Goal: Task Accomplishment & Management: Use online tool/utility

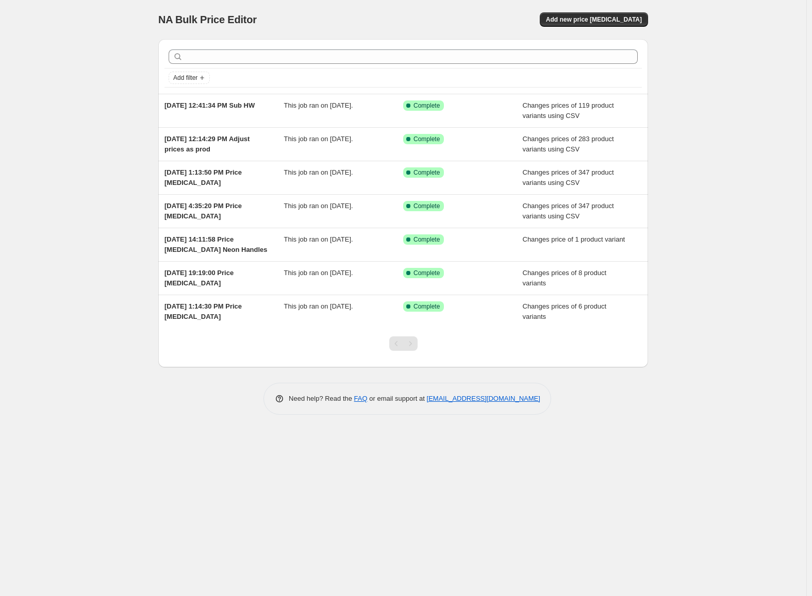
click at [574, 28] on div "NA Bulk Price Editor. This page is ready NA Bulk Price Editor Add new price [ME…" at bounding box center [403, 19] width 490 height 39
click at [575, 26] on button "Add new price [MEDICAL_DATA]" at bounding box center [594, 19] width 108 height 14
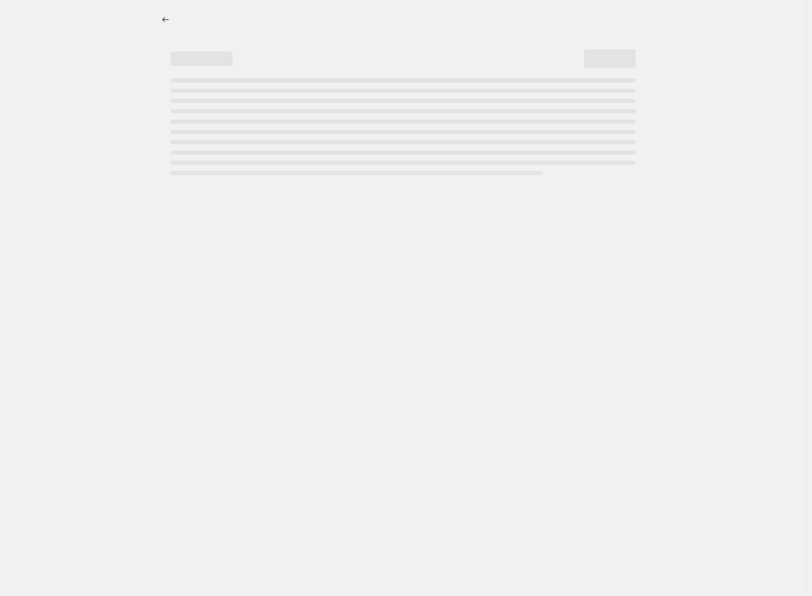
select select "percentage"
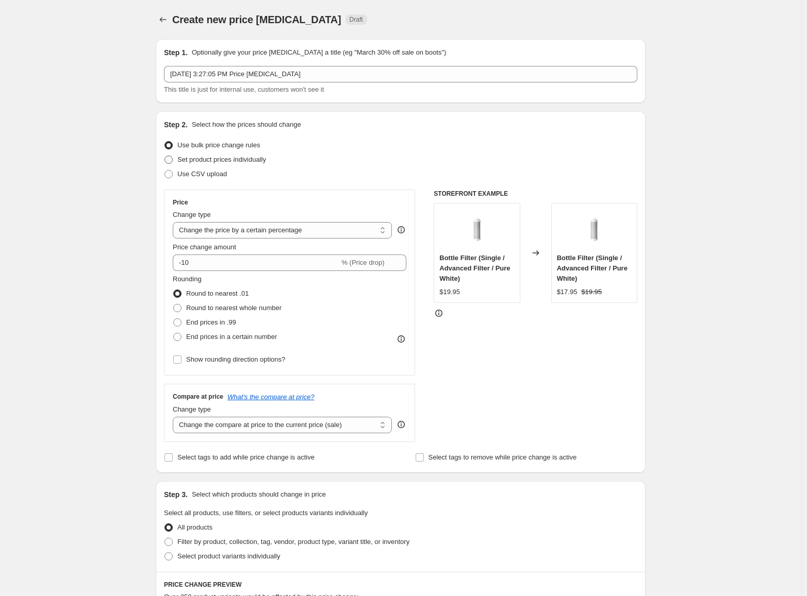
click at [225, 161] on span "Set product prices individually" at bounding box center [221, 160] width 89 height 8
click at [165, 156] on input "Set product prices individually" at bounding box center [164, 156] width 1 height 1
radio input "true"
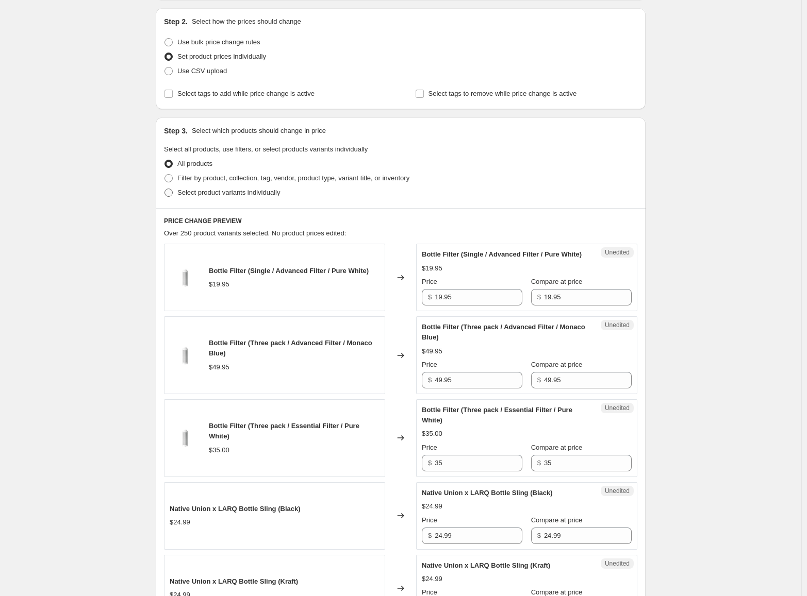
click at [236, 195] on span "Select product variants individually" at bounding box center [228, 193] width 103 height 8
click at [165, 189] on input "Select product variants individually" at bounding box center [164, 189] width 1 height 1
radio input "true"
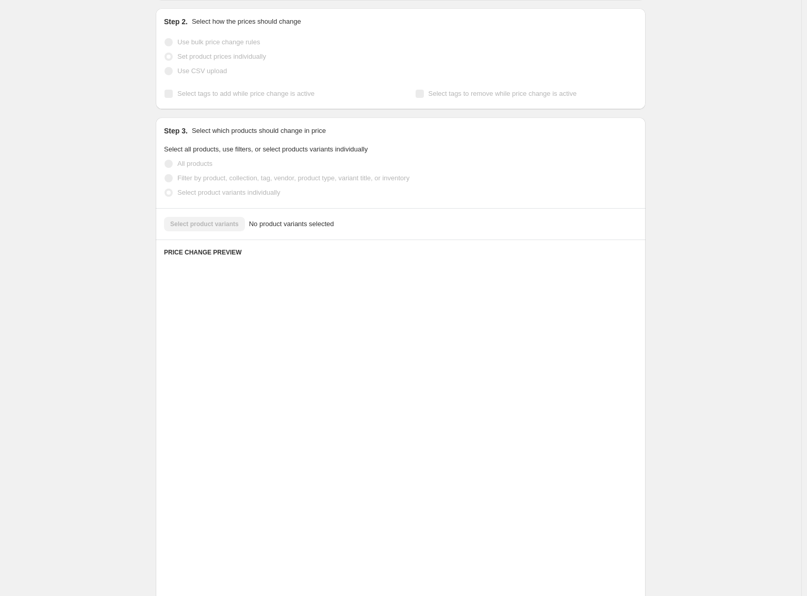
scroll to position [3, 0]
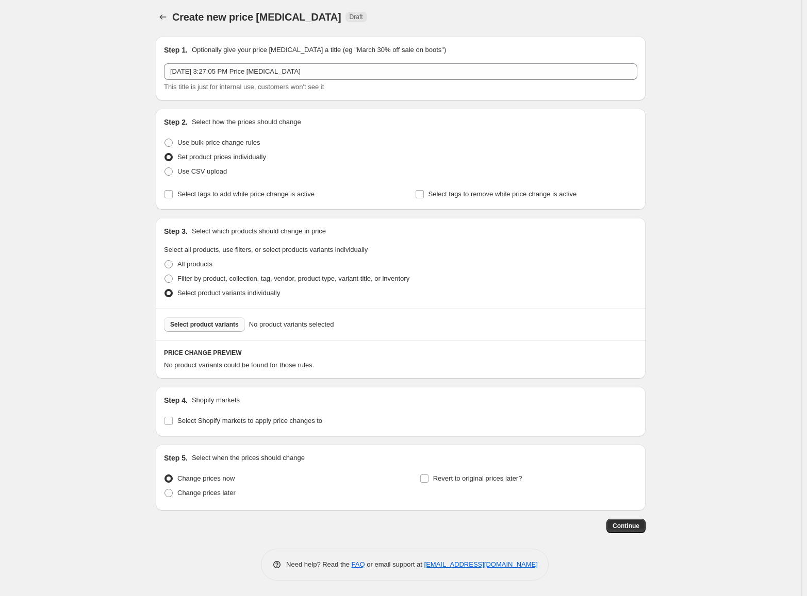
click at [221, 321] on span "Select product variants" at bounding box center [204, 325] width 69 height 8
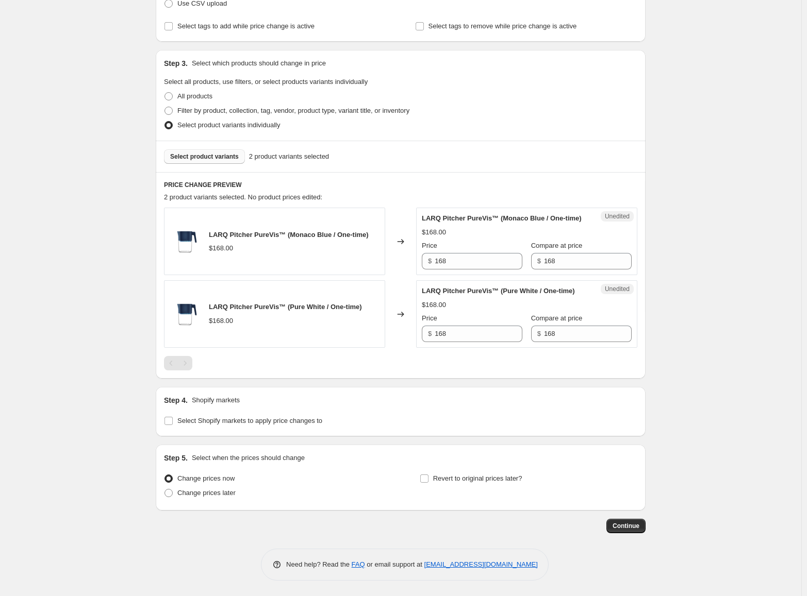
scroll to position [191, 0]
drag, startPoint x: 458, startPoint y: 251, endPoint x: 423, endPoint y: 249, distance: 34.6
click at [425, 253] on div "$ 168" at bounding box center [472, 261] width 101 height 16
click at [547, 253] on input "168" at bounding box center [588, 261] width 88 height 16
click at [237, 424] on span "Select Shopify markets to apply price changes to" at bounding box center [249, 421] width 145 height 8
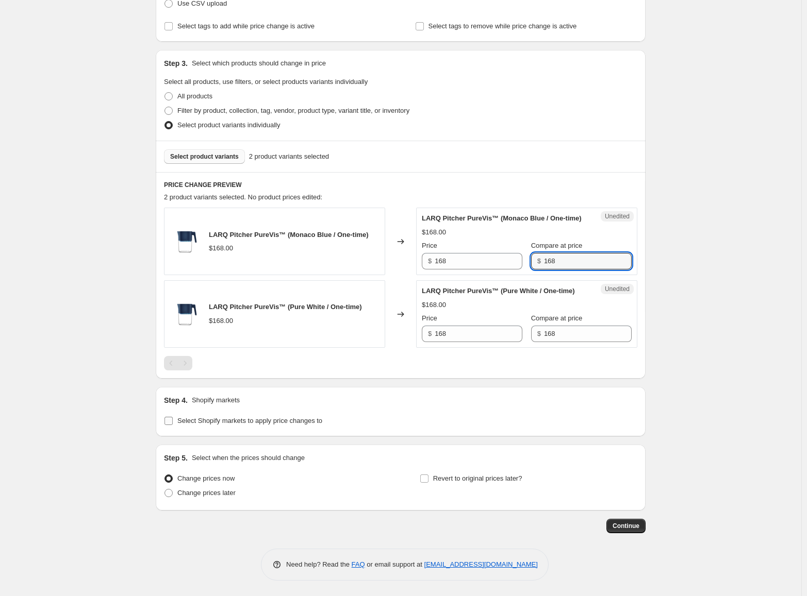
click at [173, 424] on input "Select Shopify markets to apply price changes to" at bounding box center [168, 421] width 8 height 8
checkbox input "true"
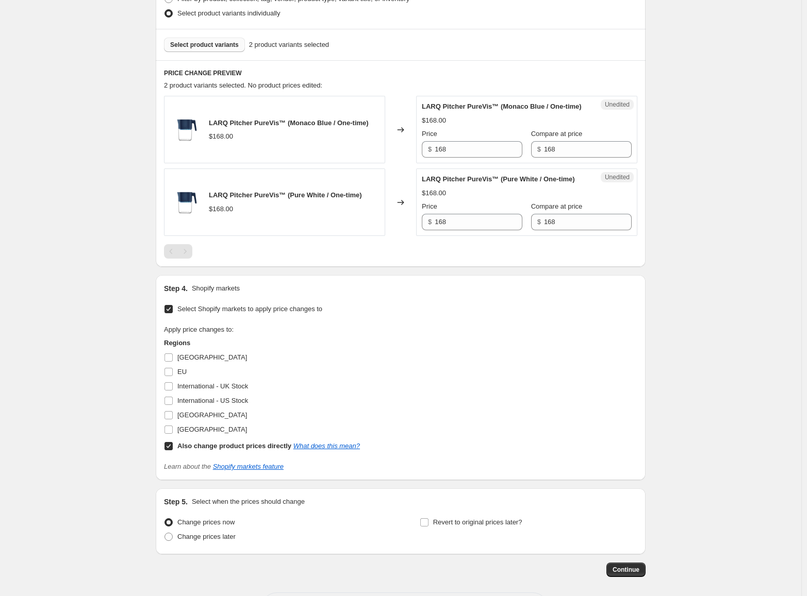
scroll to position [294, 0]
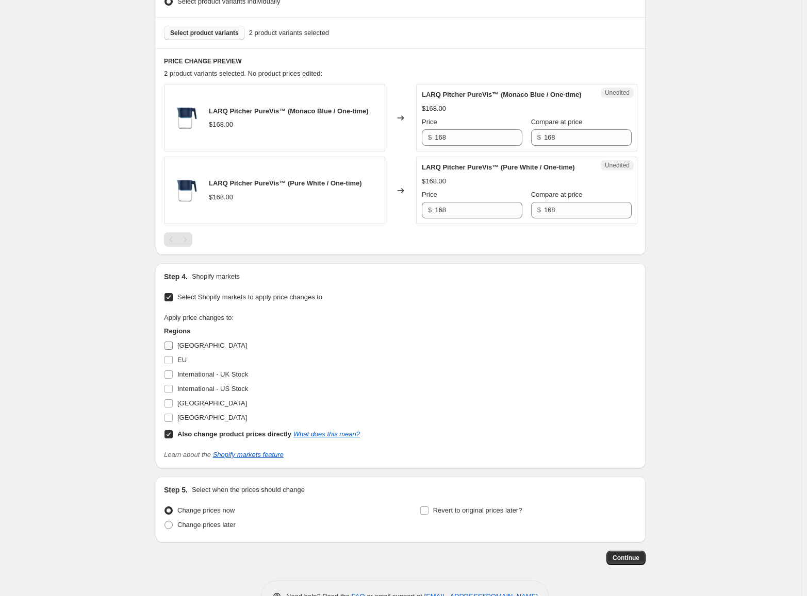
click at [199, 349] on span "[GEOGRAPHIC_DATA]" at bounding box center [212, 346] width 70 height 8
click at [173, 350] on input "[GEOGRAPHIC_DATA]" at bounding box center [168, 346] width 8 height 8
checkbox input "true"
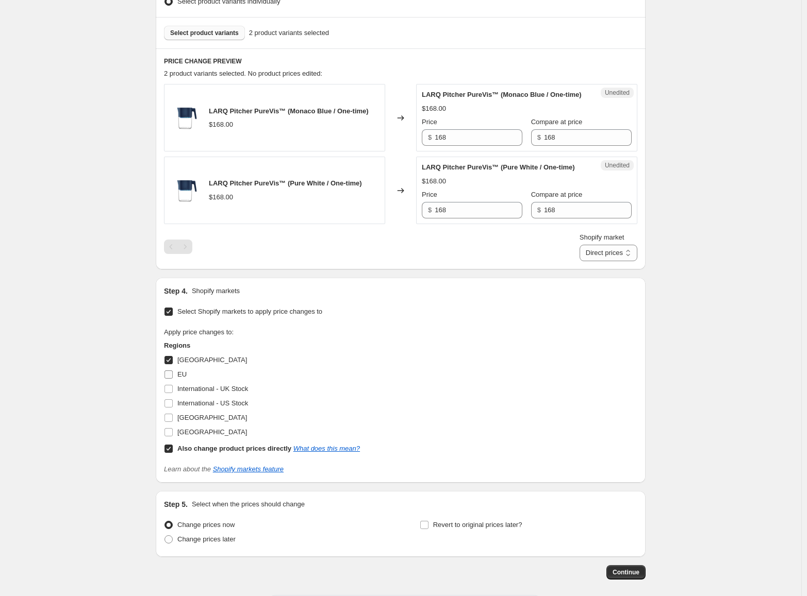
click at [179, 382] on label "EU" at bounding box center [175, 375] width 23 height 14
click at [173, 379] on input "EU" at bounding box center [168, 375] width 8 height 8
checkbox input "true"
click at [219, 422] on span "[GEOGRAPHIC_DATA]" at bounding box center [212, 418] width 70 height 8
click at [173, 422] on input "[GEOGRAPHIC_DATA]" at bounding box center [168, 418] width 8 height 8
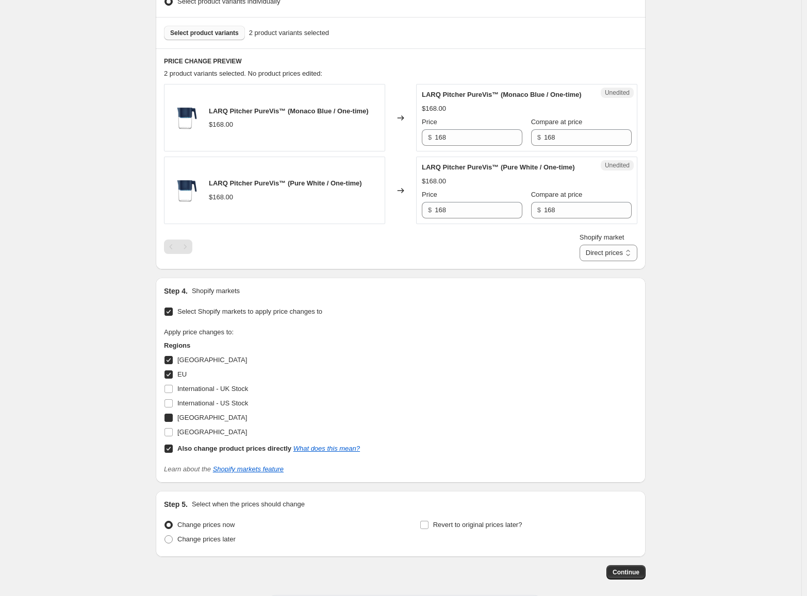
checkbox input "true"
click at [629, 261] on select "Direct prices [GEOGRAPHIC_DATA] [GEOGRAPHIC_DATA] [GEOGRAPHIC_DATA]" at bounding box center [608, 253] width 58 height 16
click at [595, 261] on select "Direct prices [GEOGRAPHIC_DATA] [GEOGRAPHIC_DATA] [GEOGRAPHIC_DATA]" at bounding box center [608, 253] width 58 height 16
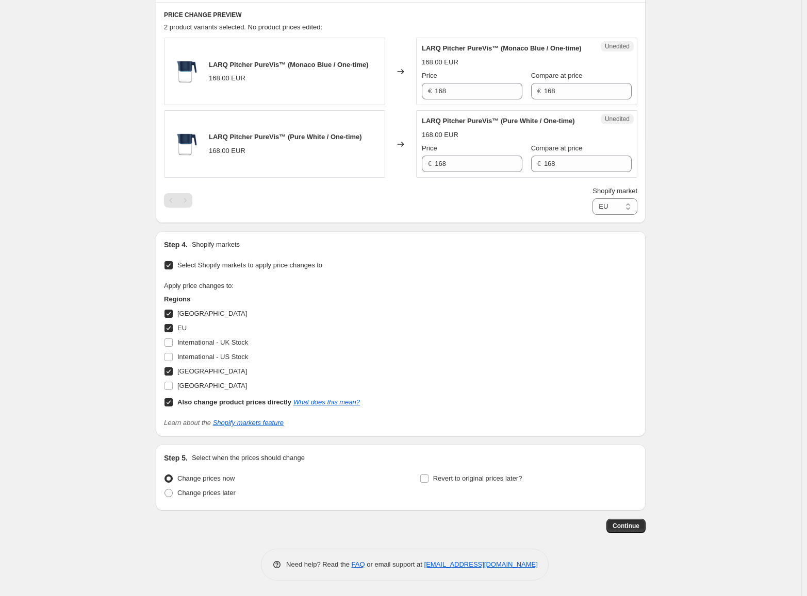
scroll to position [361, 0]
drag, startPoint x: 628, startPoint y: 203, endPoint x: 628, endPoint y: 224, distance: 21.1
click at [628, 203] on select "Direct prices [GEOGRAPHIC_DATA] [GEOGRAPHIC_DATA] [GEOGRAPHIC_DATA]" at bounding box center [614, 206] width 45 height 16
click at [624, 209] on select "Direct prices [GEOGRAPHIC_DATA] [GEOGRAPHIC_DATA] [GEOGRAPHIC_DATA]" at bounding box center [614, 206] width 45 height 16
click at [595, 215] on select "Direct prices [GEOGRAPHIC_DATA] [GEOGRAPHIC_DATA] [GEOGRAPHIC_DATA]" at bounding box center [614, 206] width 45 height 16
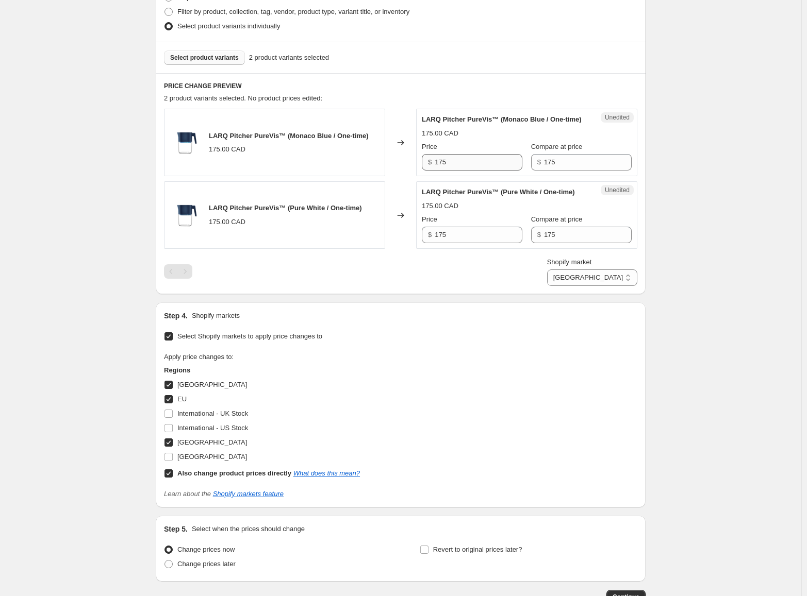
scroll to position [258, 0]
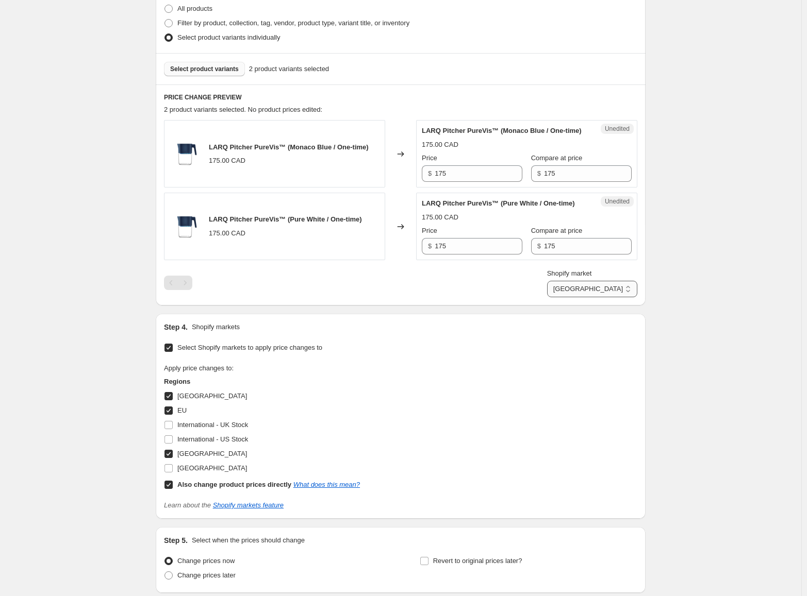
click at [614, 297] on select "Direct prices [GEOGRAPHIC_DATA] [GEOGRAPHIC_DATA] [GEOGRAPHIC_DATA]" at bounding box center [592, 289] width 90 height 16
click at [570, 297] on select "Direct prices [GEOGRAPHIC_DATA] [GEOGRAPHIC_DATA] [GEOGRAPHIC_DATA]" at bounding box center [592, 289] width 90 height 16
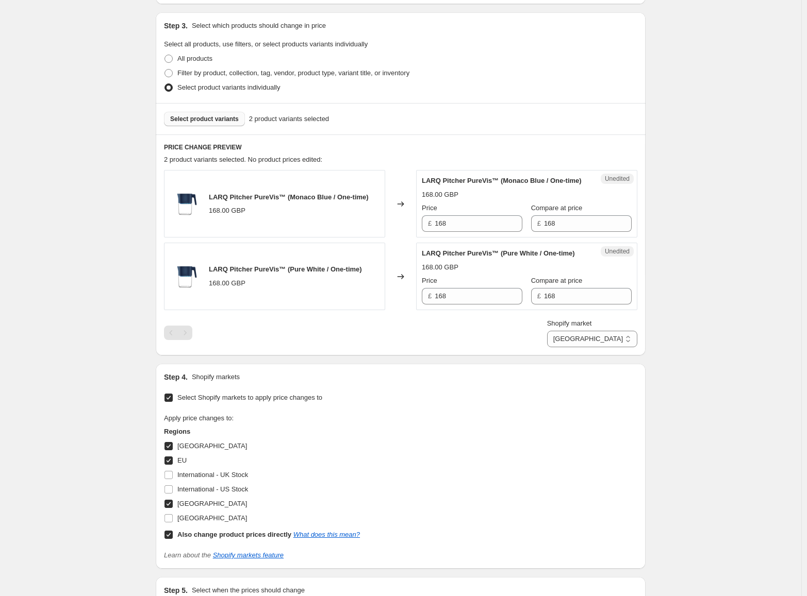
scroll to position [207, 0]
click at [223, 121] on span "Select product variants" at bounding box center [204, 120] width 69 height 8
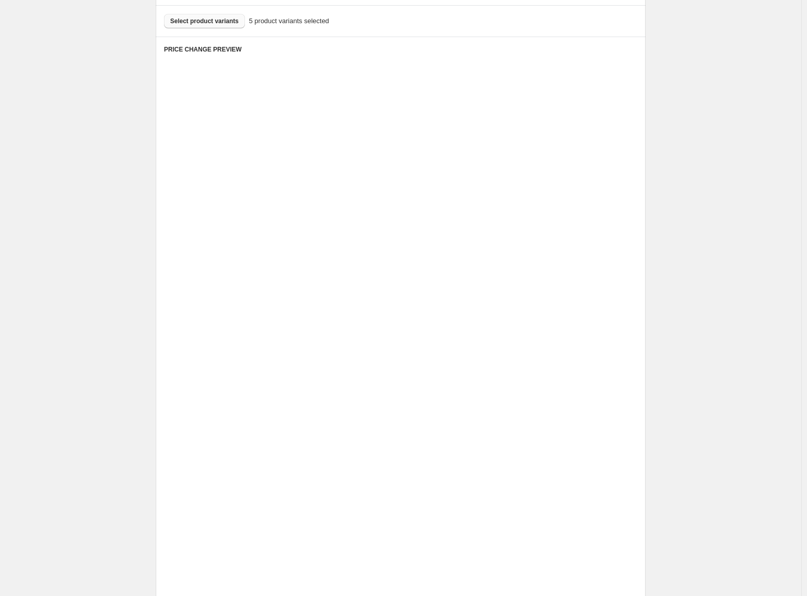
scroll to position [310, 0]
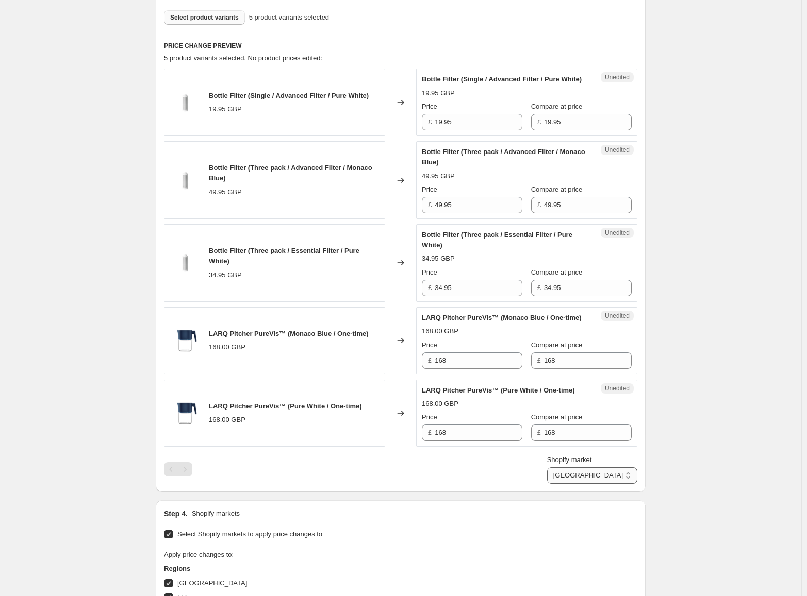
click at [601, 484] on select "Direct prices [GEOGRAPHIC_DATA] [GEOGRAPHIC_DATA] [GEOGRAPHIC_DATA]" at bounding box center [592, 476] width 90 height 16
click at [595, 484] on select "Direct prices [GEOGRAPHIC_DATA] [GEOGRAPHIC_DATA] [GEOGRAPHIC_DATA]" at bounding box center [592, 476] width 90 height 16
click at [617, 464] on span "Shopify market" at bounding box center [614, 460] width 45 height 8
click at [617, 484] on select "Direct prices [GEOGRAPHIC_DATA] [GEOGRAPHIC_DATA] [GEOGRAPHIC_DATA]" at bounding box center [614, 476] width 45 height 16
drag, startPoint x: 621, startPoint y: 501, endPoint x: 628, endPoint y: 509, distance: 10.2
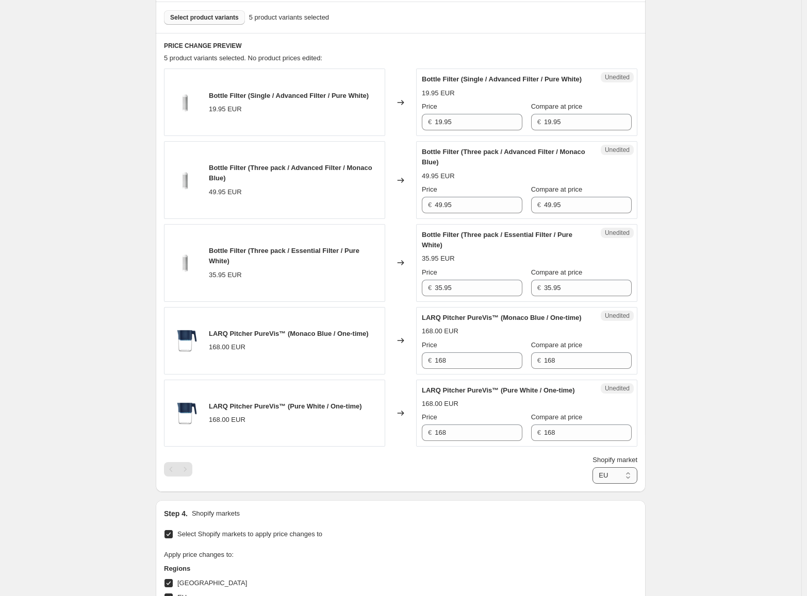
click at [621, 484] on select "Direct prices [GEOGRAPHIC_DATA] [GEOGRAPHIC_DATA] [GEOGRAPHIC_DATA]" at bounding box center [614, 476] width 45 height 16
click at [595, 484] on select "Direct prices [GEOGRAPHIC_DATA] [GEOGRAPHIC_DATA] [GEOGRAPHIC_DATA]" at bounding box center [614, 476] width 45 height 16
click at [564, 130] on input "29" at bounding box center [588, 122] width 88 height 16
click at [619, 484] on select "Direct prices [GEOGRAPHIC_DATA] [GEOGRAPHIC_DATA] [GEOGRAPHIC_DATA]" at bounding box center [592, 476] width 90 height 16
select select "49780818086"
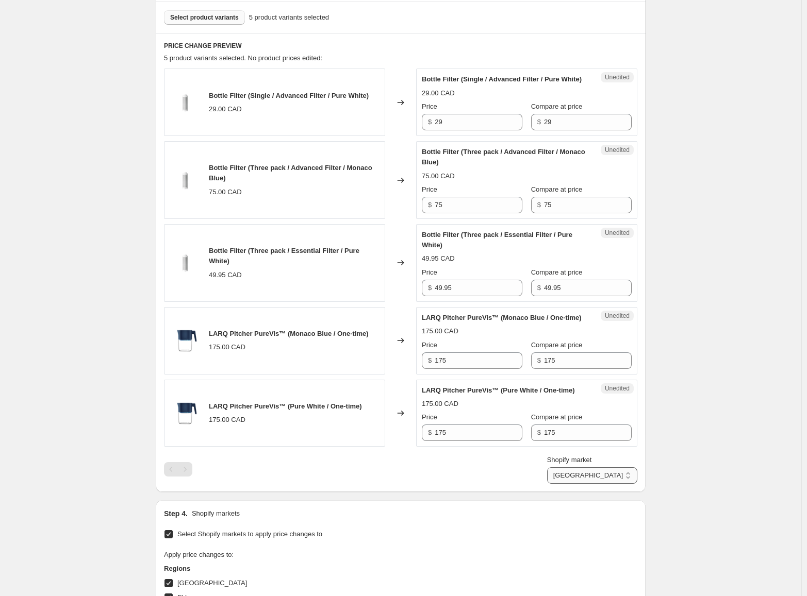
click at [595, 484] on select "Direct prices [GEOGRAPHIC_DATA] [GEOGRAPHIC_DATA] [GEOGRAPHIC_DATA]" at bounding box center [592, 476] width 90 height 16
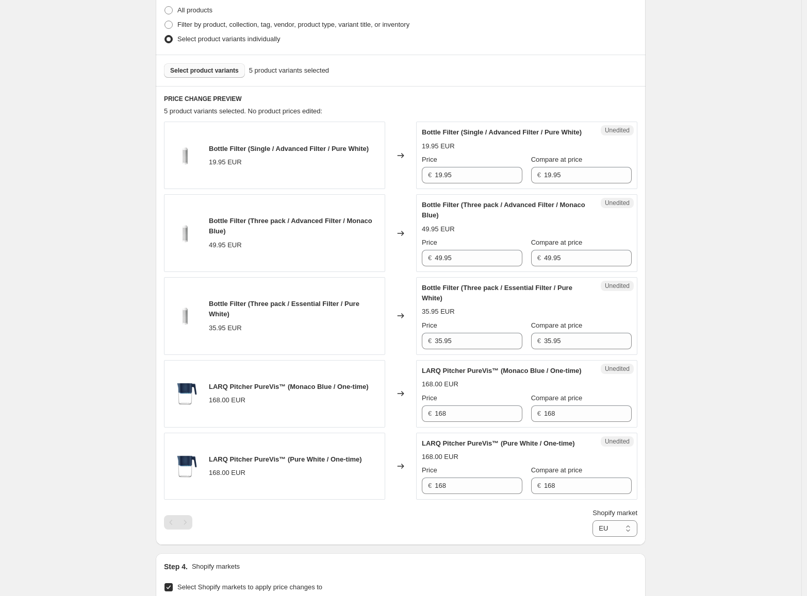
scroll to position [258, 0]
drag, startPoint x: 215, startPoint y: 402, endPoint x: 286, endPoint y: 403, distance: 70.1
click at [286, 389] on span "LARQ Pitcher PureVis™ (Monaco Blue / One-time)" at bounding box center [289, 385] width 160 height 8
click at [214, 70] on span "Select product variants" at bounding box center [204, 69] width 69 height 8
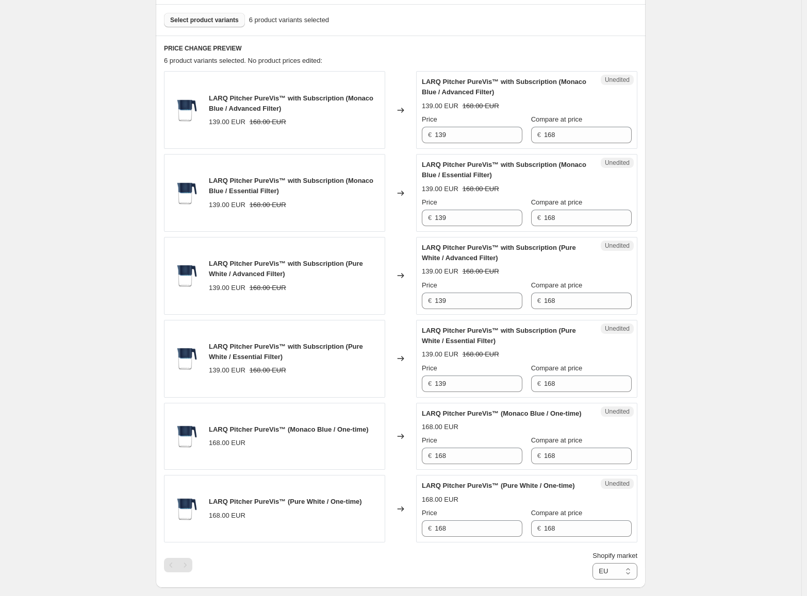
scroll to position [310, 0]
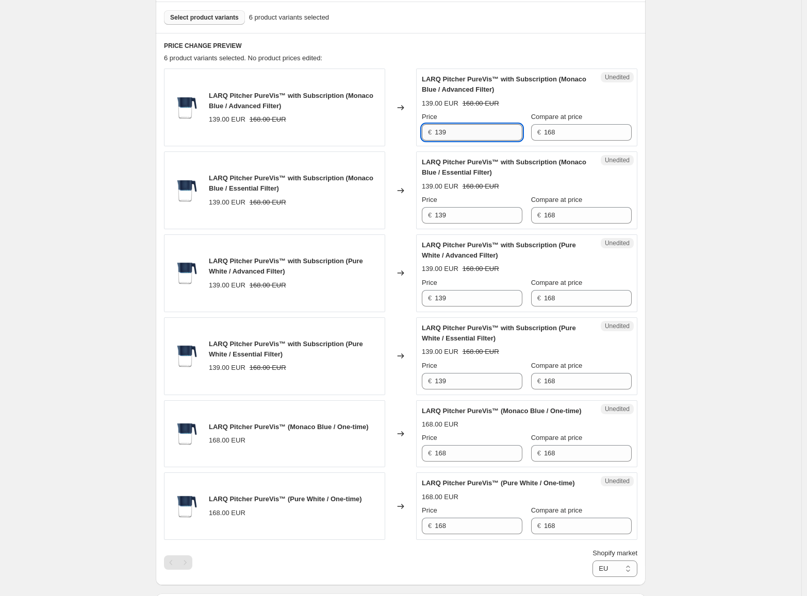
drag, startPoint x: 480, startPoint y: 131, endPoint x: 440, endPoint y: 132, distance: 40.2
click at [440, 132] on input "139" at bounding box center [479, 132] width 88 height 16
click at [459, 134] on input "139" at bounding box center [479, 132] width 88 height 16
drag, startPoint x: 460, startPoint y: 132, endPoint x: 438, endPoint y: 132, distance: 21.7
click at [436, 132] on div "€ 139" at bounding box center [472, 132] width 101 height 16
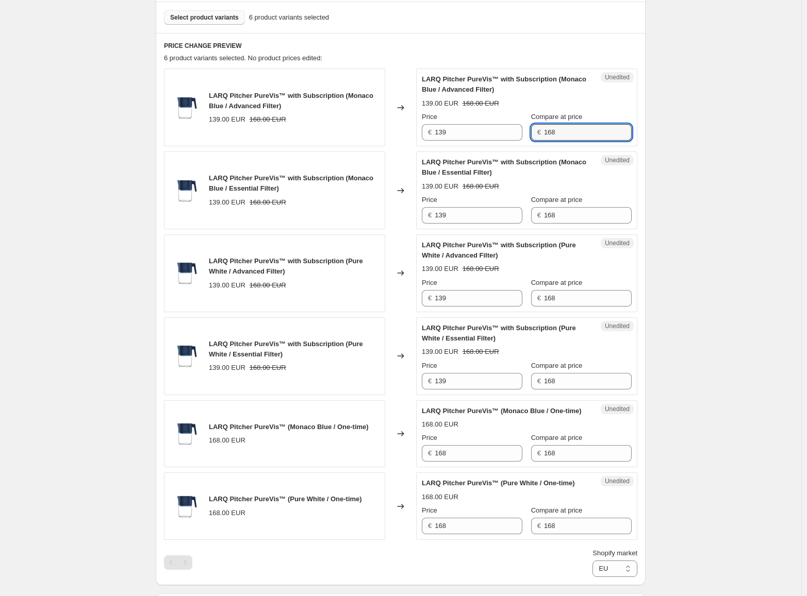
drag, startPoint x: 577, startPoint y: 133, endPoint x: 539, endPoint y: 131, distance: 38.2
click at [539, 131] on div "€ 168" at bounding box center [581, 132] width 101 height 16
click at [564, 136] on input "168" at bounding box center [588, 132] width 88 height 16
drag, startPoint x: 565, startPoint y: 132, endPoint x: 545, endPoint y: 132, distance: 20.1
click at [545, 132] on div "€ 168" at bounding box center [581, 132] width 101 height 16
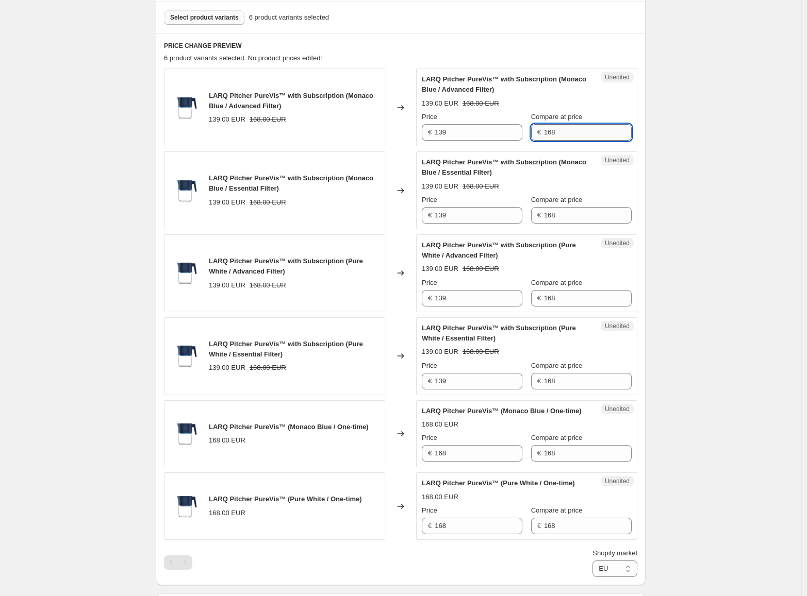
click at [569, 131] on input "168" at bounding box center [588, 132] width 88 height 16
drag, startPoint x: 464, startPoint y: 134, endPoint x: 436, endPoint y: 132, distance: 28.9
click at [436, 132] on div "€ 139" at bounding box center [472, 132] width 101 height 16
click at [463, 131] on input "139" at bounding box center [479, 132] width 88 height 16
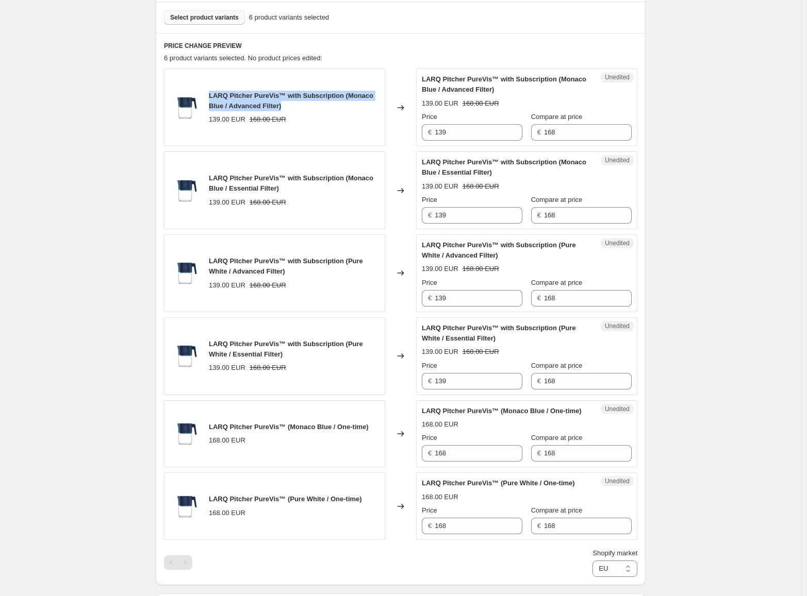
drag, startPoint x: 212, startPoint y: 95, endPoint x: 302, endPoint y: 106, distance: 90.9
click at [302, 106] on div "LARQ Pitcher PureVis™ with Subscription (Monaco Blue / Advanced Filter)" at bounding box center [294, 101] width 171 height 21
click at [303, 106] on div "LARQ Pitcher PureVis™ with Subscription (Monaco Blue / Advanced Filter)" at bounding box center [294, 101] width 171 height 21
drag, startPoint x: 281, startPoint y: 106, endPoint x: 234, endPoint y: 111, distance: 47.7
click at [234, 111] on div "LARQ Pitcher PureVis™ with Subscription (Monaco Blue / Advanced Filter)" at bounding box center [294, 101] width 171 height 21
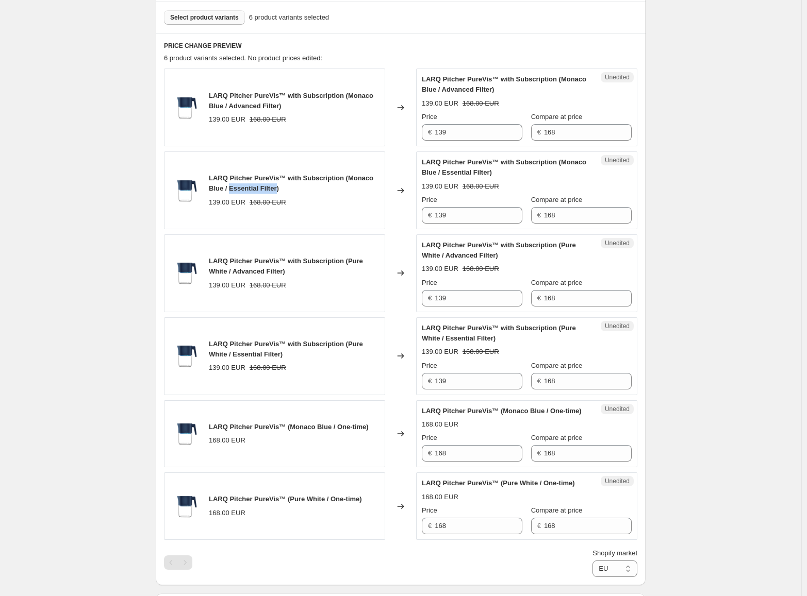
drag, startPoint x: 277, startPoint y: 188, endPoint x: 233, endPoint y: 188, distance: 43.8
click at [233, 188] on span "LARQ Pitcher PureVis™ with Subscription (Monaco Blue / Essential Filter)" at bounding box center [291, 183] width 164 height 18
drag, startPoint x: 234, startPoint y: 105, endPoint x: 285, endPoint y: 106, distance: 51.1
click at [285, 106] on div "LARQ Pitcher PureVis™ with Subscription (Monaco Blue / Advanced Filter)" at bounding box center [294, 101] width 171 height 21
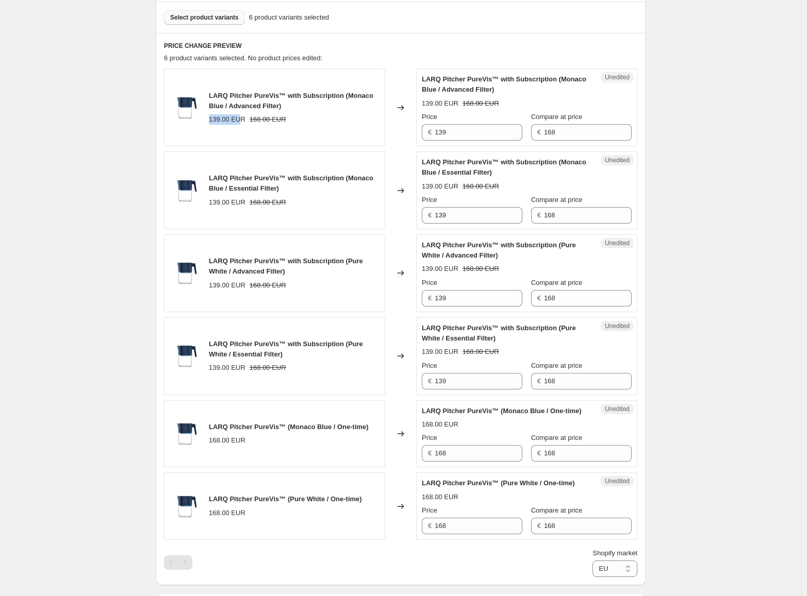
drag, startPoint x: 211, startPoint y: 120, endPoint x: 240, endPoint y: 121, distance: 28.9
click at [240, 121] on div "139.00 EUR" at bounding box center [227, 119] width 37 height 10
drag, startPoint x: 232, startPoint y: 106, endPoint x: 274, endPoint y: 108, distance: 42.3
click at [274, 108] on span "LARQ Pitcher PureVis™ with Subscription (Monaco Blue / Advanced Filter)" at bounding box center [291, 101] width 164 height 18
drag, startPoint x: 232, startPoint y: 189, endPoint x: 275, endPoint y: 189, distance: 43.3
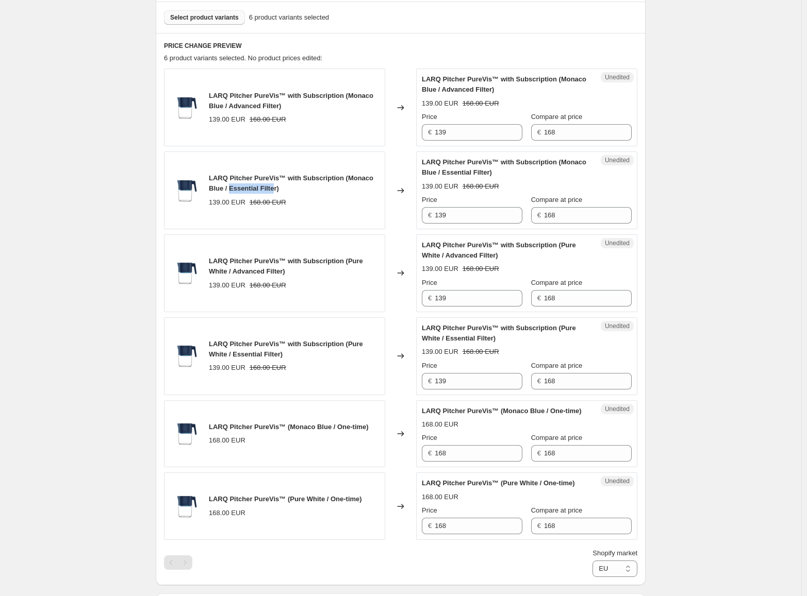
click at [275, 189] on span "LARQ Pitcher PureVis™ with Subscription (Monaco Blue / Essential Filter)" at bounding box center [291, 183] width 164 height 18
drag, startPoint x: 467, startPoint y: 219, endPoint x: 437, endPoint y: 215, distance: 29.6
click at [437, 215] on input "139" at bounding box center [479, 215] width 88 height 16
click at [480, 213] on input "139" at bounding box center [479, 215] width 88 height 16
drag, startPoint x: 463, startPoint y: 211, endPoint x: 441, endPoint y: 213, distance: 22.3
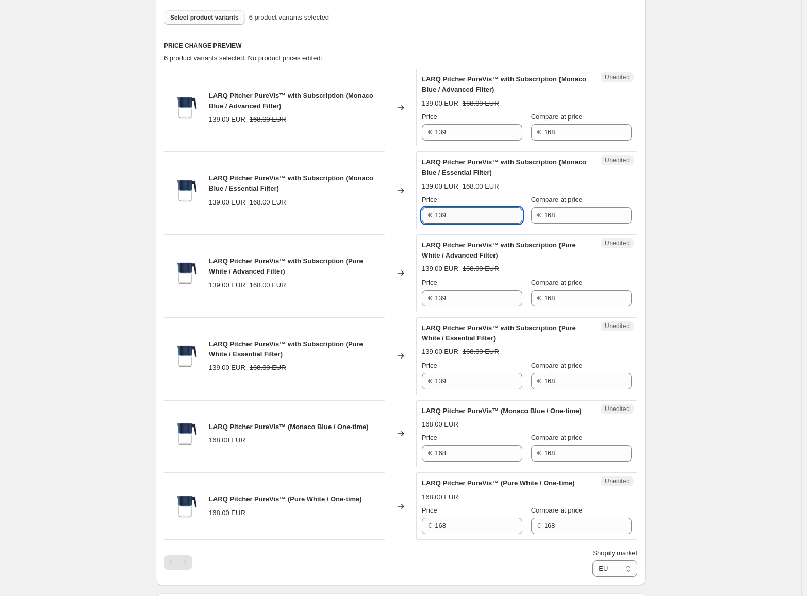
click at [441, 213] on input "139" at bounding box center [479, 215] width 88 height 16
click at [451, 214] on input "139" at bounding box center [479, 215] width 88 height 16
drag, startPoint x: 460, startPoint y: 214, endPoint x: 440, endPoint y: 214, distance: 19.6
click at [436, 214] on div "€ 139" at bounding box center [472, 215] width 101 height 16
click at [464, 217] on input "139" at bounding box center [479, 215] width 88 height 16
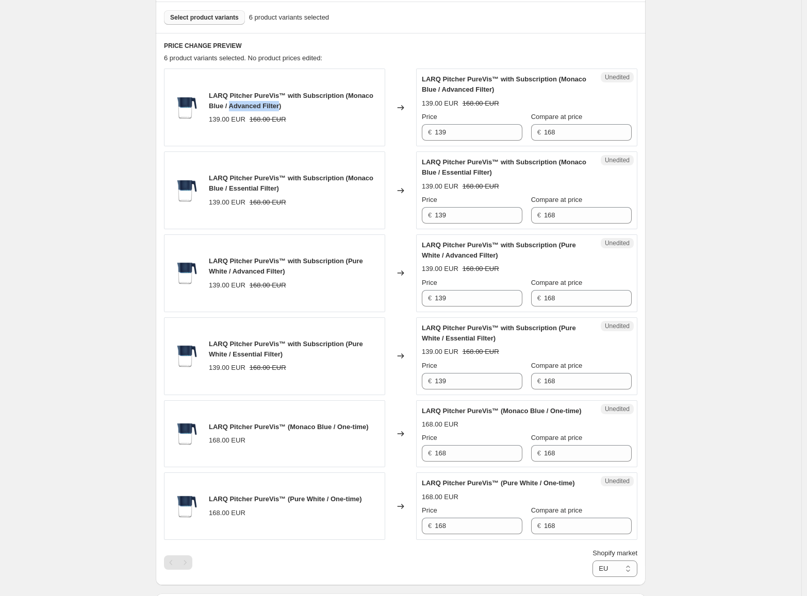
drag, startPoint x: 280, startPoint y: 105, endPoint x: 234, endPoint y: 104, distance: 46.4
click at [234, 104] on span "LARQ Pitcher PureVis™ with Subscription (Monaco Blue / Advanced Filter)" at bounding box center [291, 101] width 164 height 18
drag, startPoint x: 209, startPoint y: 95, endPoint x: 293, endPoint y: 108, distance: 84.6
click at [293, 108] on div "LARQ Pitcher PureVis™ with Subscription (Monaco Blue / Advanced Filter) 139.00 …" at bounding box center [274, 108] width 221 height 78
click at [293, 102] on div "LARQ Pitcher PureVis™ with Subscription (Monaco Blue / Advanced Filter)" at bounding box center [294, 101] width 171 height 21
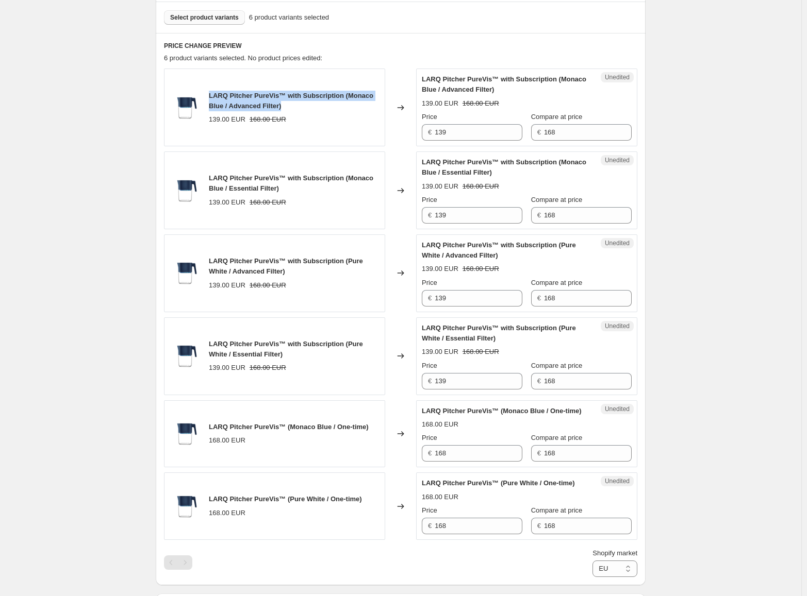
drag, startPoint x: 290, startPoint y: 102, endPoint x: 211, endPoint y: 94, distance: 79.8
click at [211, 94] on div "LARQ Pitcher PureVis™ with Subscription (Monaco Blue / Advanced Filter) 139.00 …" at bounding box center [274, 108] width 221 height 78
click at [293, 108] on div "LARQ Pitcher PureVis™ with Subscription (Monaco Blue / Advanced Filter)" at bounding box center [294, 101] width 171 height 21
click at [291, 106] on div "LARQ Pitcher PureVis™ with Subscription (Monaco Blue / Advanced Filter)" at bounding box center [294, 101] width 171 height 21
drag, startPoint x: 293, startPoint y: 105, endPoint x: 212, endPoint y: 95, distance: 81.1
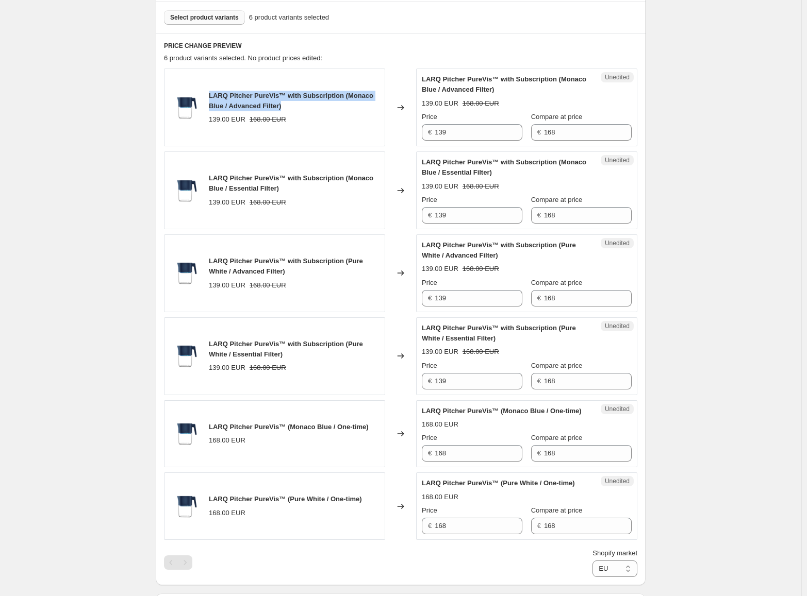
click at [212, 95] on div "LARQ Pitcher PureVis™ with Subscription (Monaco Blue / Advanced Filter)" at bounding box center [294, 101] width 171 height 21
